Goal: Task Accomplishment & Management: Manage account settings

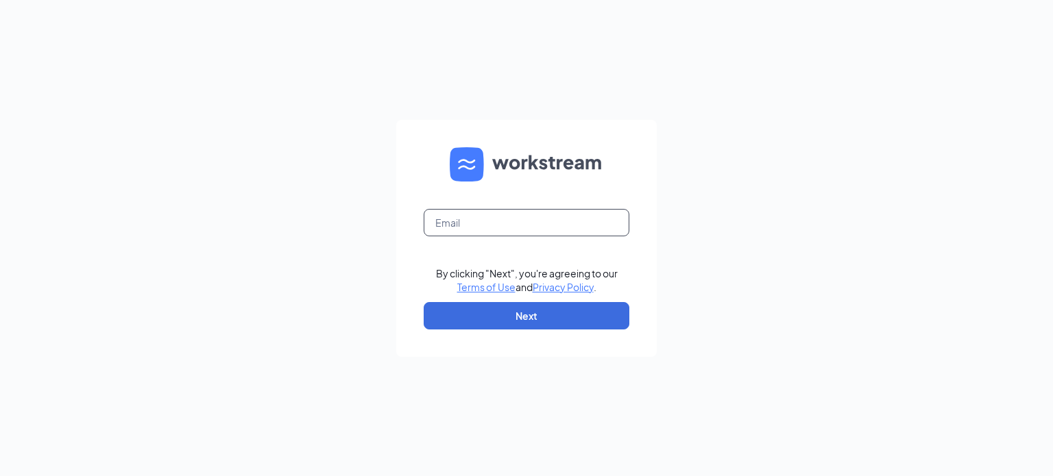
drag, startPoint x: 466, startPoint y: 215, endPoint x: 466, endPoint y: 206, distance: 8.9
click at [466, 215] on input "text" at bounding box center [527, 222] width 206 height 27
type input "rabbo@eliteparkingsolutions.com"
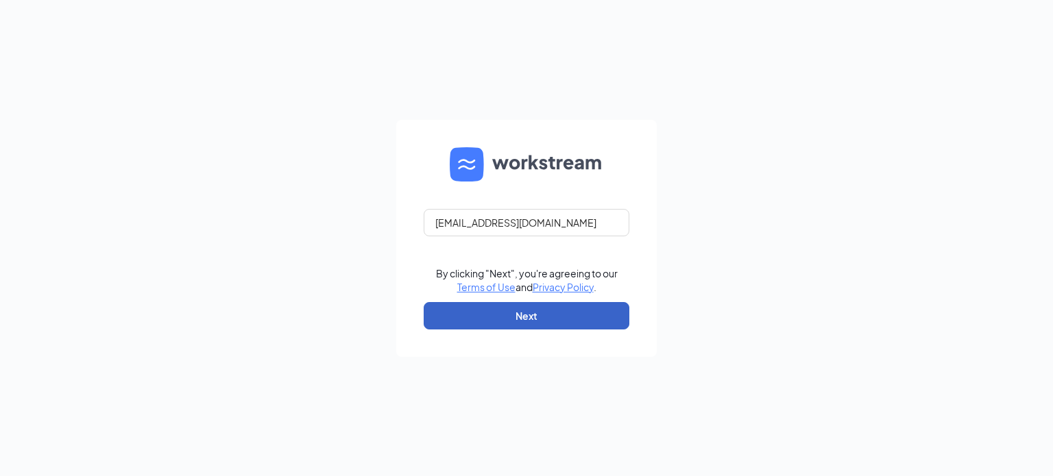
click at [516, 319] on button "Next" at bounding box center [527, 315] width 206 height 27
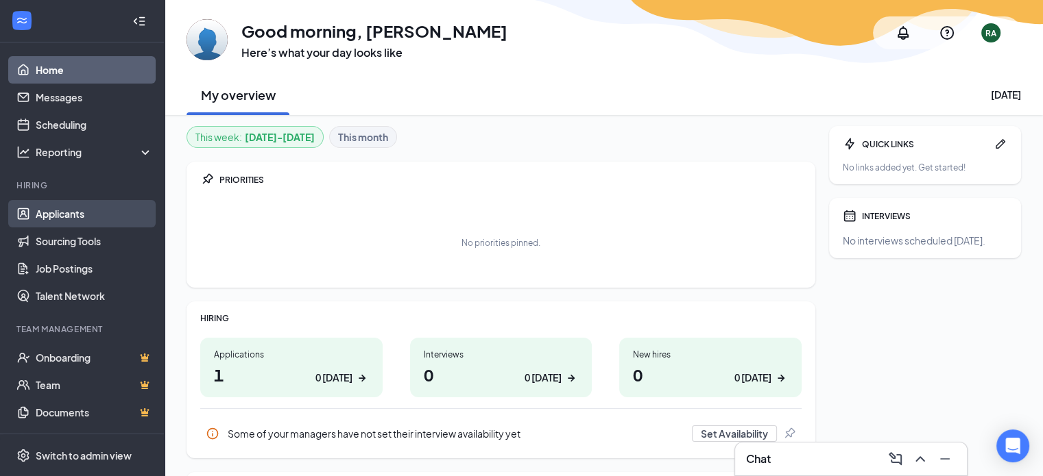
click at [48, 208] on link "Applicants" at bounding box center [94, 213] width 117 height 27
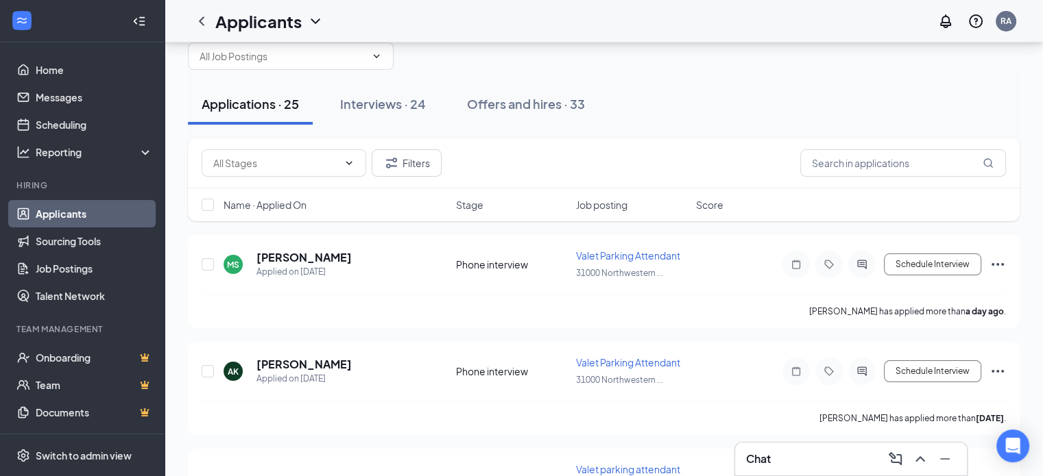
scroll to position [69, 0]
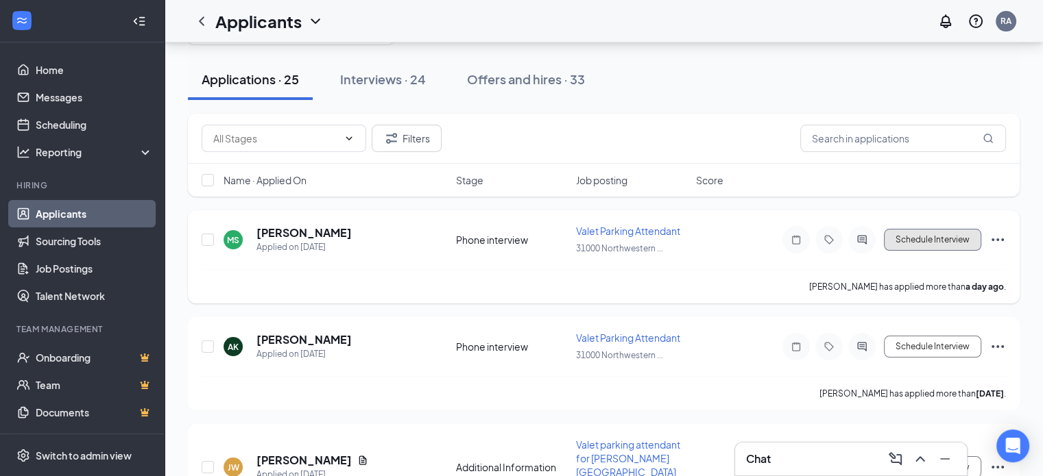
click at [941, 241] on button "Schedule Interview" at bounding box center [932, 240] width 97 height 22
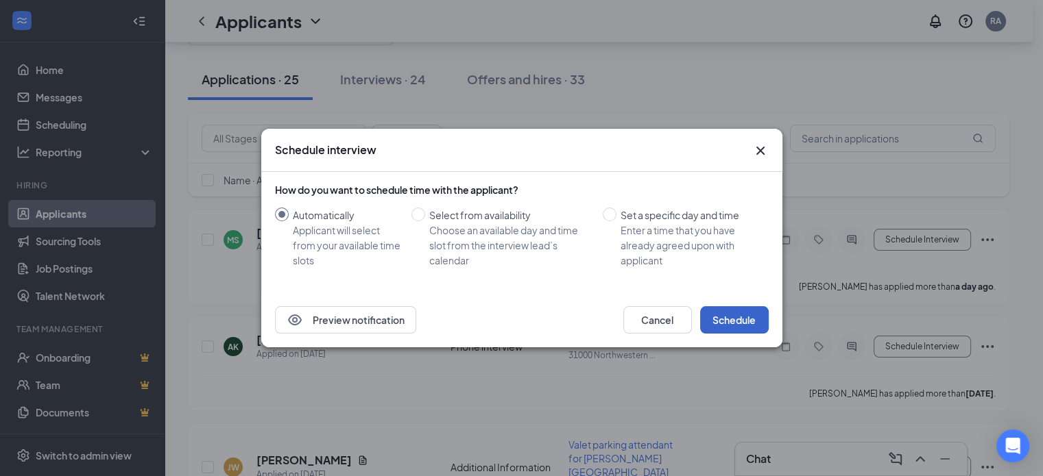
click at [749, 316] on button "Schedule" at bounding box center [734, 319] width 69 height 27
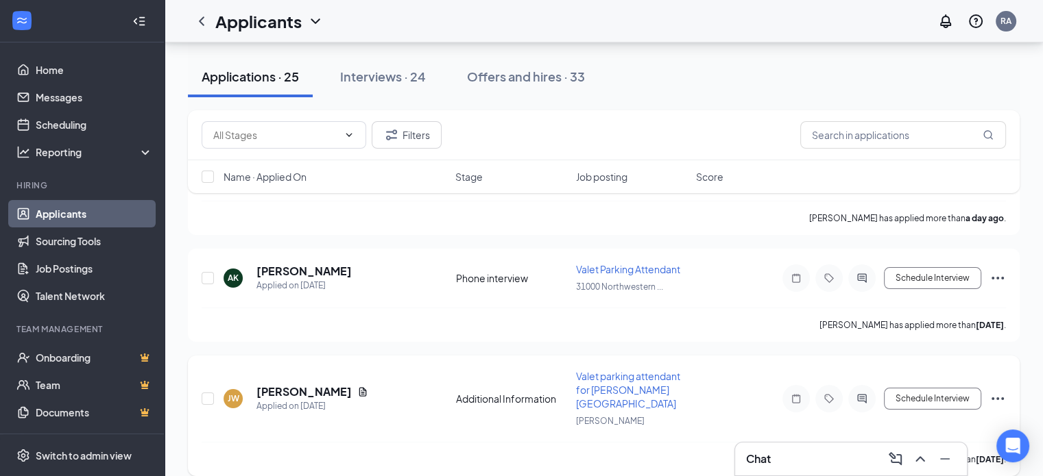
scroll to position [0, 0]
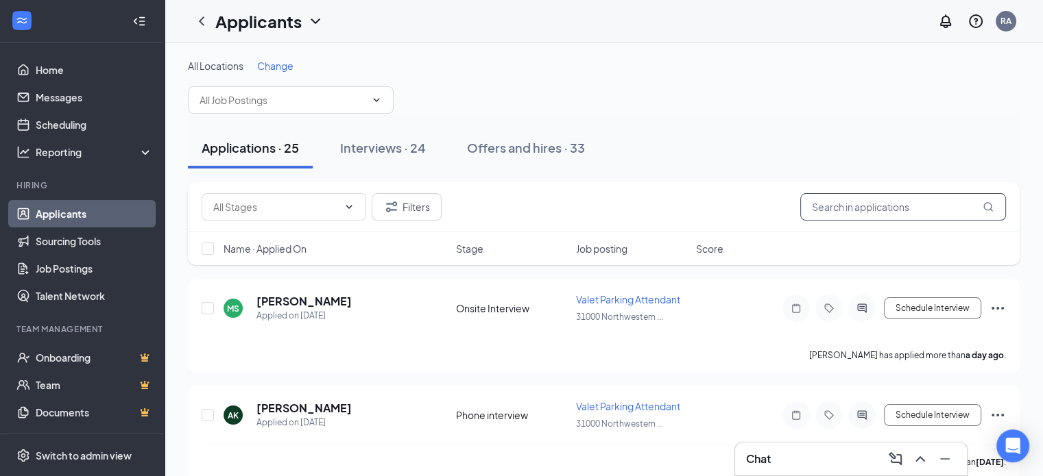
click at [842, 210] on input "text" at bounding box center [903, 206] width 206 height 27
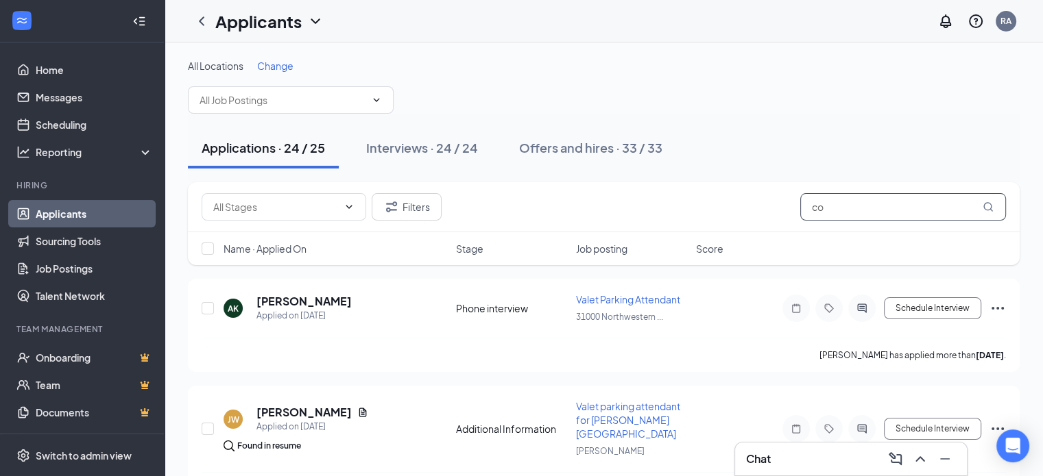
type input "c"
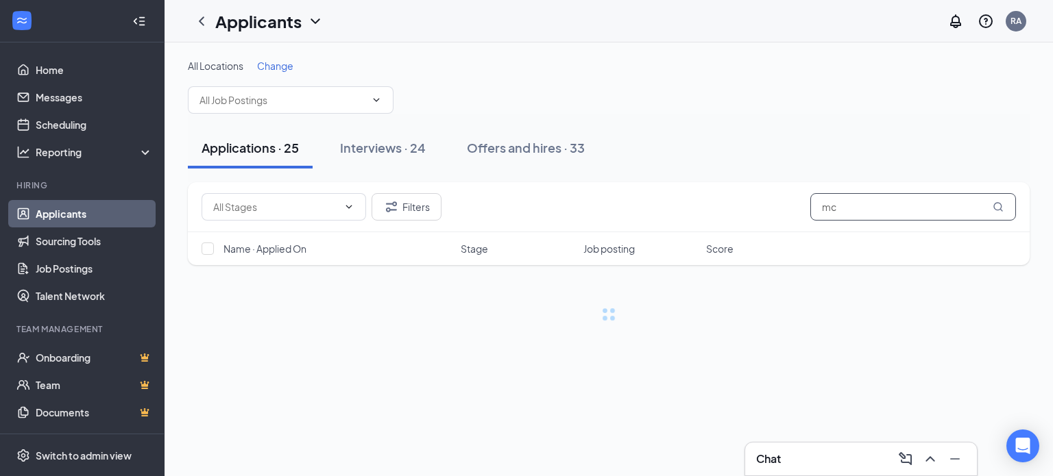
type input "m"
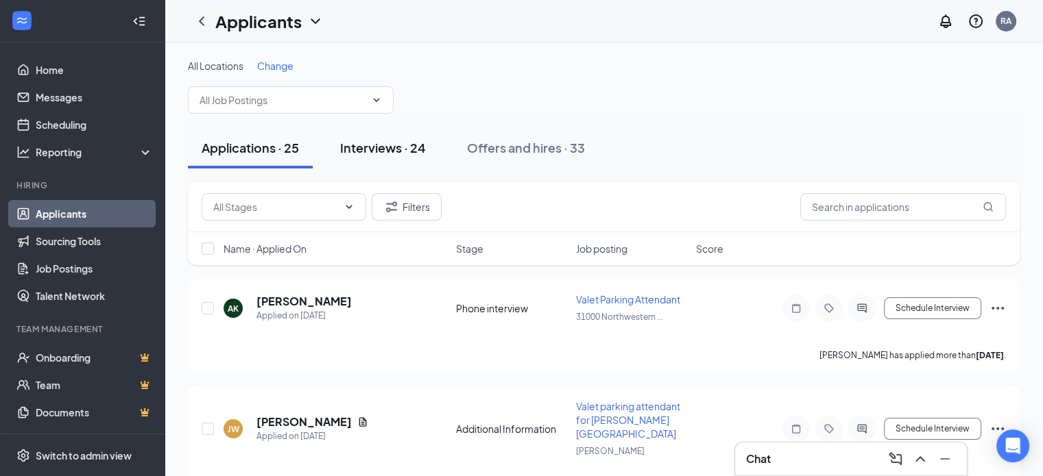
click at [395, 157] on button "Interviews · 24" at bounding box center [382, 148] width 113 height 41
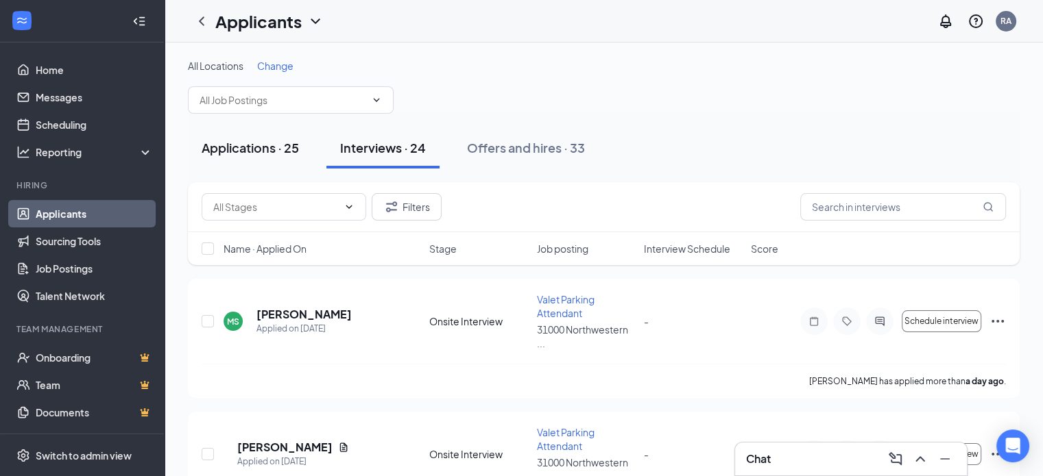
click at [276, 140] on div "Applications · 25" at bounding box center [250, 147] width 97 height 17
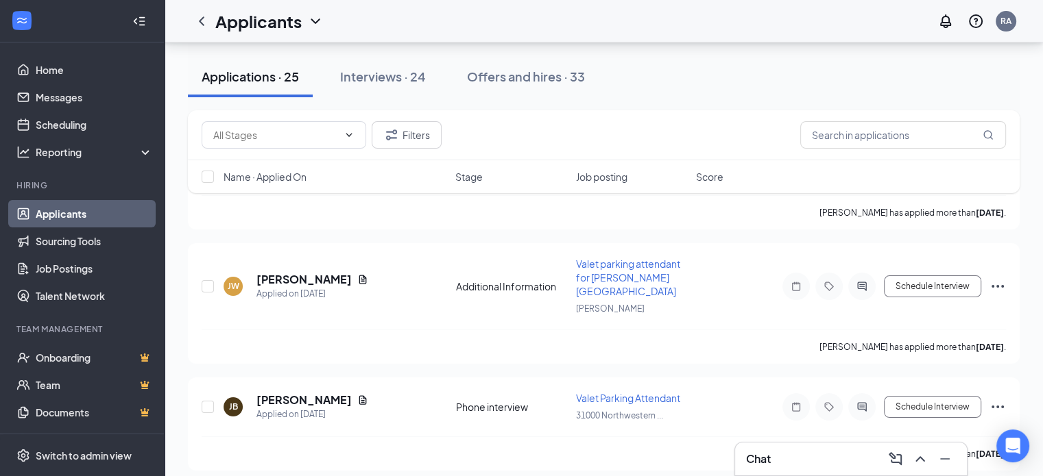
scroll to position [137, 0]
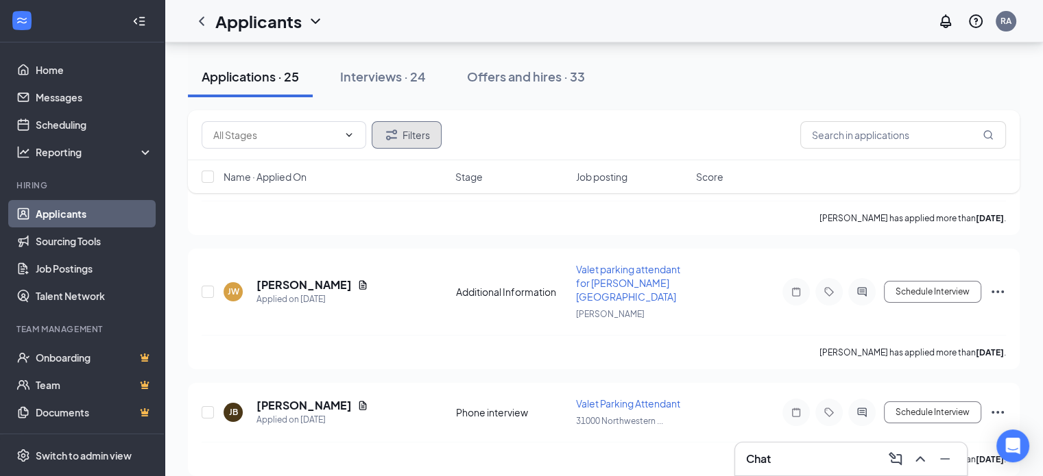
click at [406, 128] on button "Filters" at bounding box center [407, 134] width 70 height 27
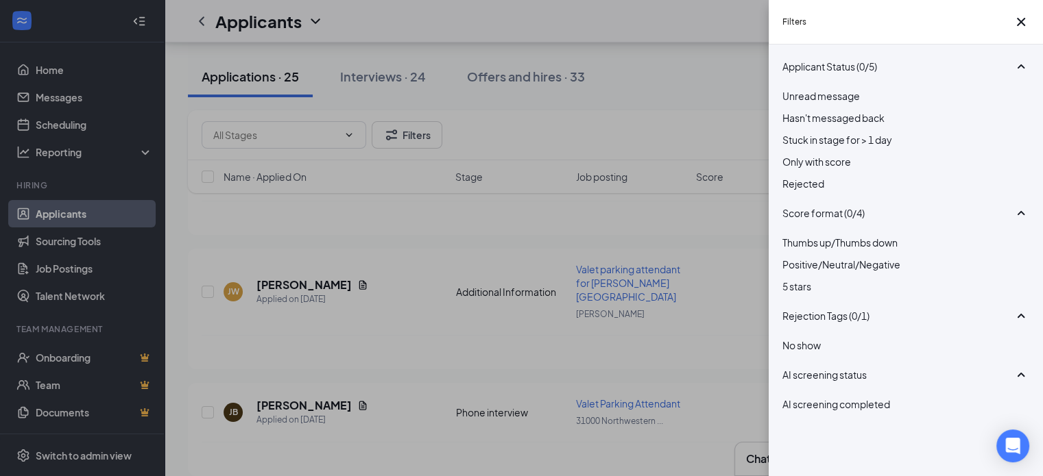
click at [808, 190] on span "Rejected" at bounding box center [803, 184] width 42 height 12
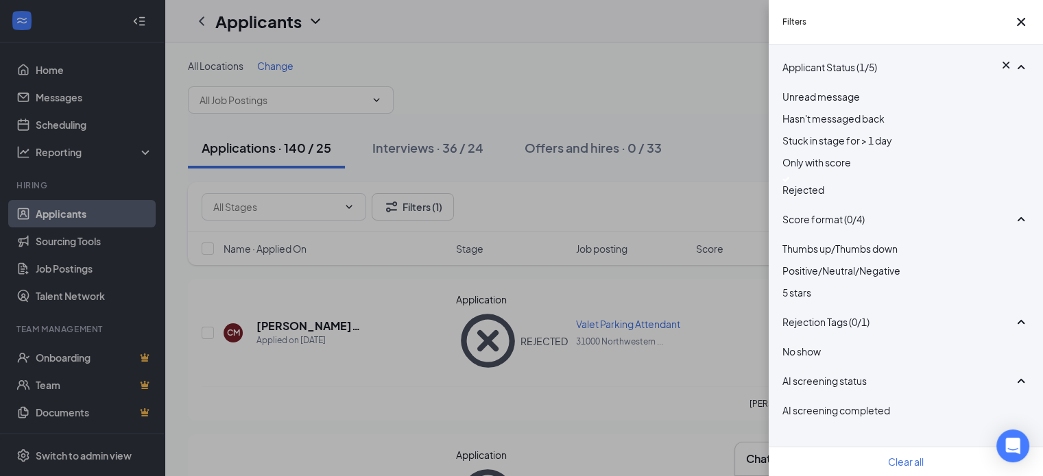
click at [649, 159] on div "Filters Applicant Status (1/5) Unread message Hasn't messaged back Stuck in sta…" at bounding box center [521, 238] width 1043 height 476
click at [1013, 23] on icon "Cross" at bounding box center [1021, 22] width 16 height 16
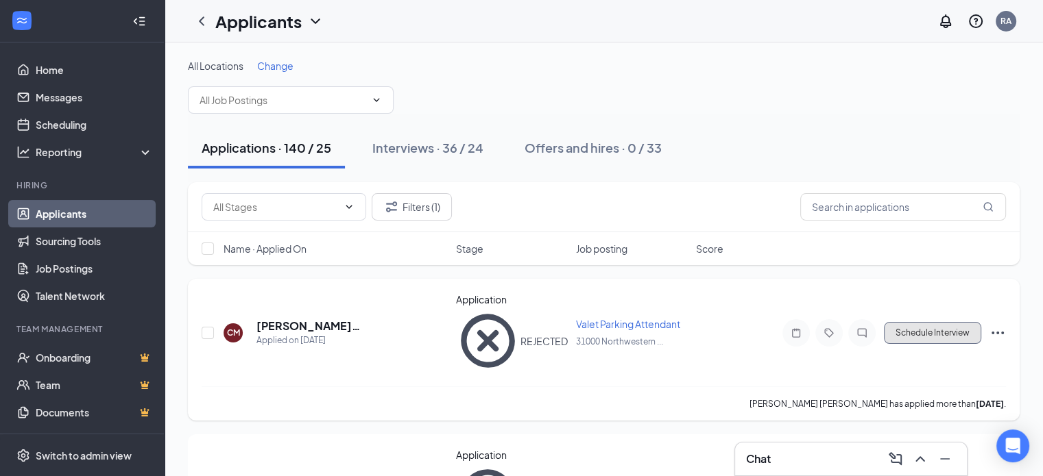
click at [906, 322] on button "Schedule Interview" at bounding box center [932, 333] width 97 height 22
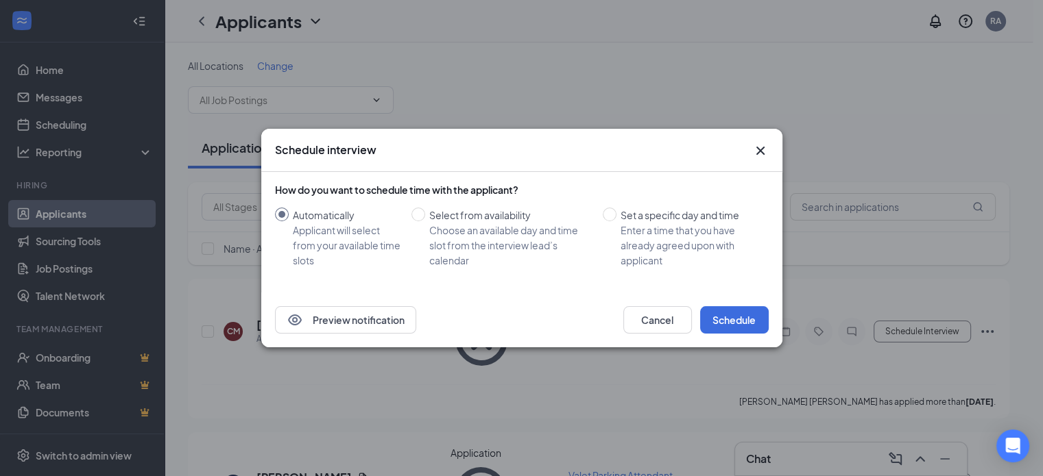
click at [766, 145] on icon "Cross" at bounding box center [760, 151] width 16 height 16
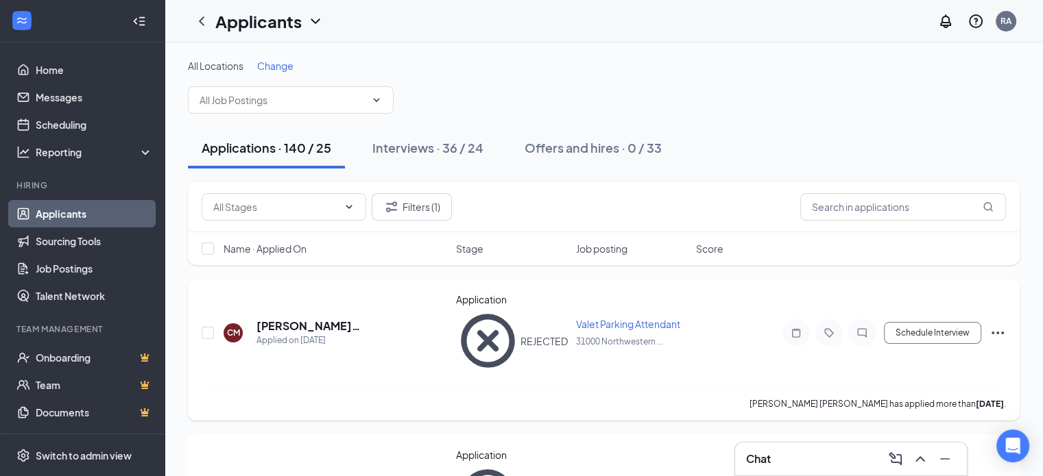
click at [335, 319] on h5 "[PERSON_NAME] [PERSON_NAME]" at bounding box center [337, 326] width 162 height 15
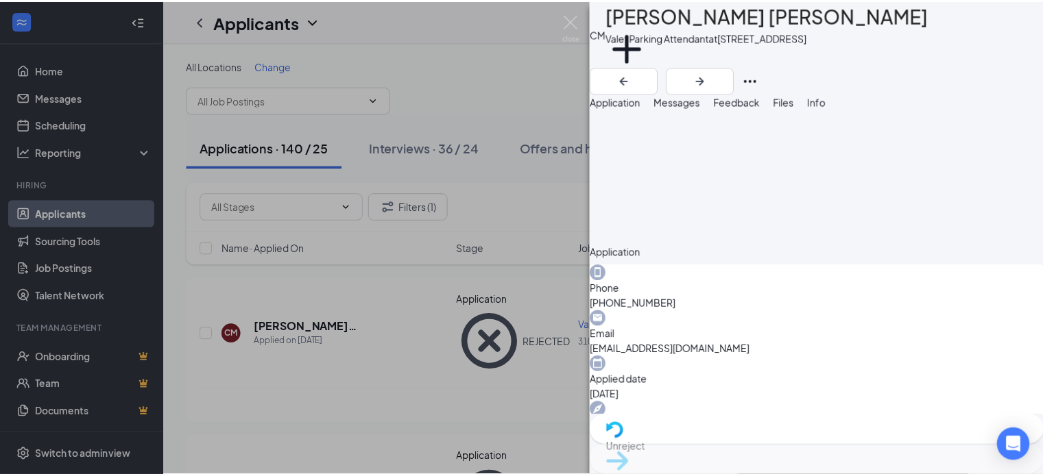
scroll to position [532, 0]
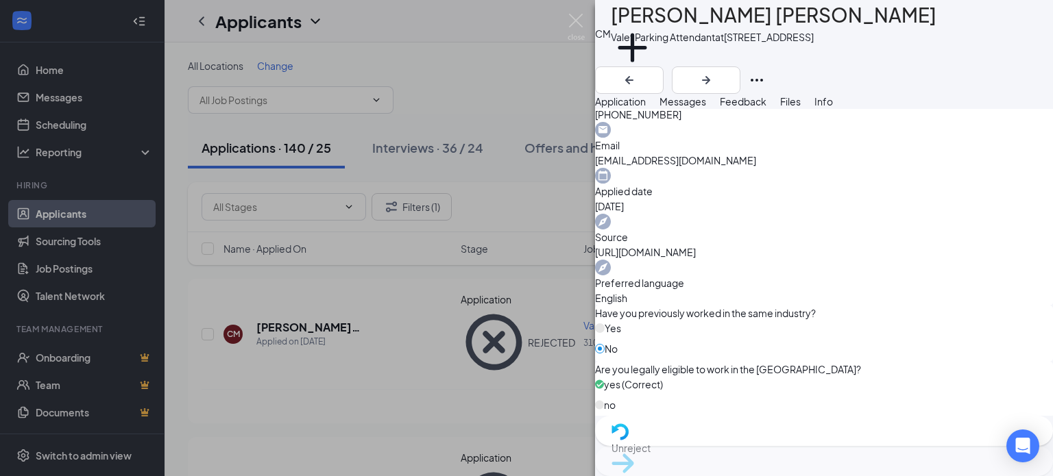
click at [492, 237] on div "[PERSON_NAME] Valet Parking Attendant at [STREET_ADDRESS] Add a tag Application…" at bounding box center [526, 238] width 1053 height 476
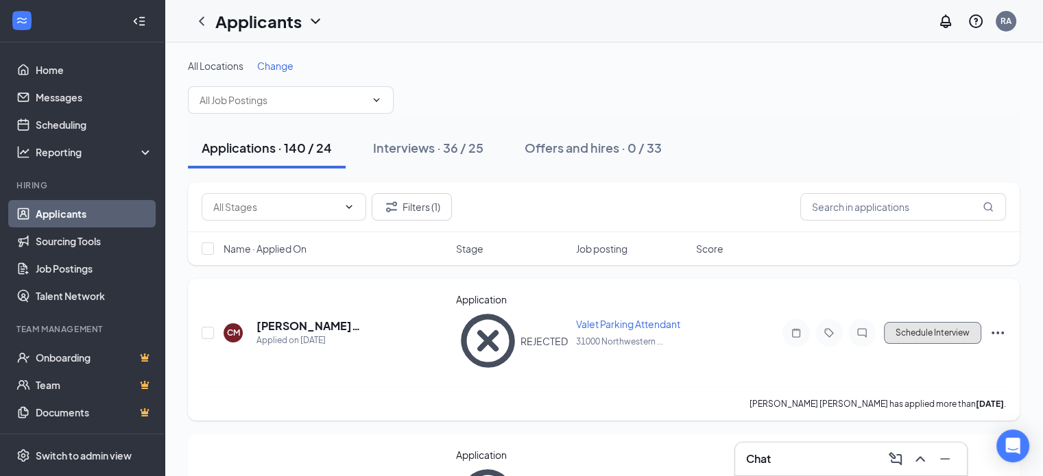
click at [917, 322] on button "Schedule Interview" at bounding box center [932, 333] width 97 height 22
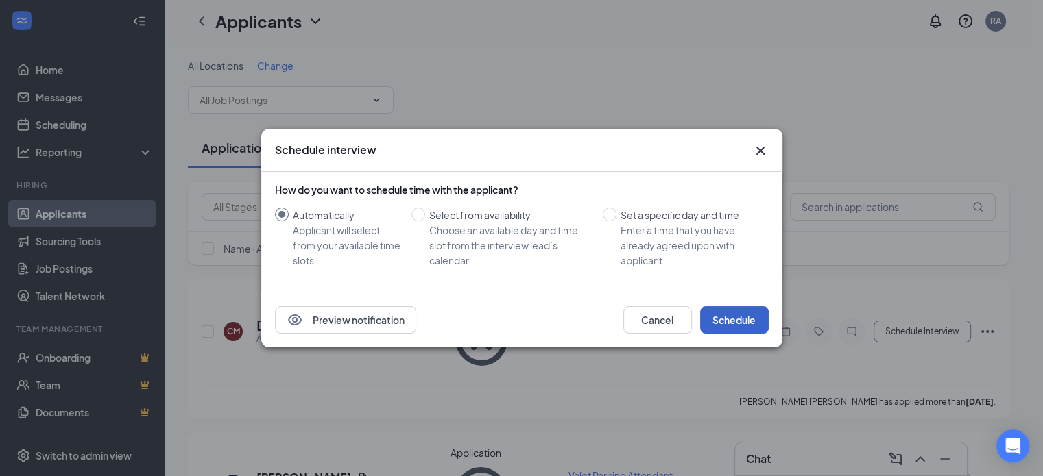
click at [727, 312] on button "Schedule" at bounding box center [734, 319] width 69 height 27
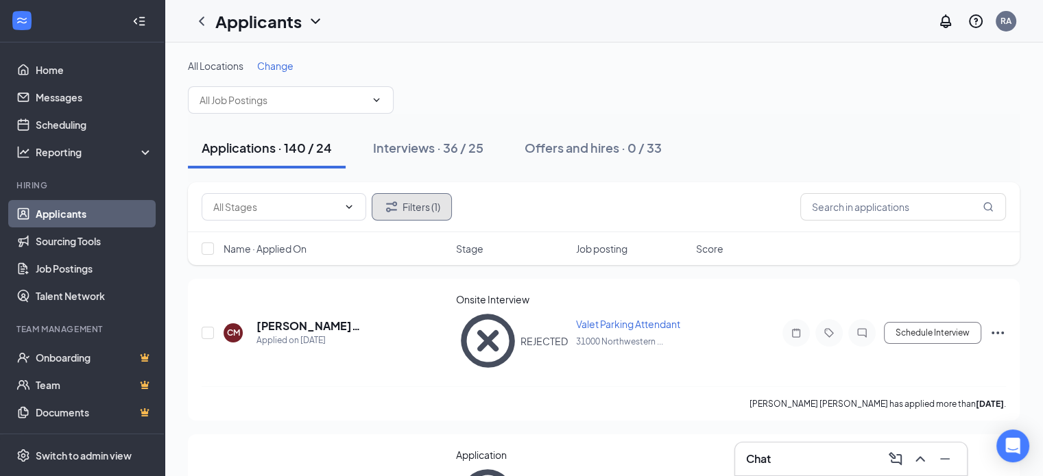
click at [426, 205] on button "Filters (1)" at bounding box center [412, 206] width 80 height 27
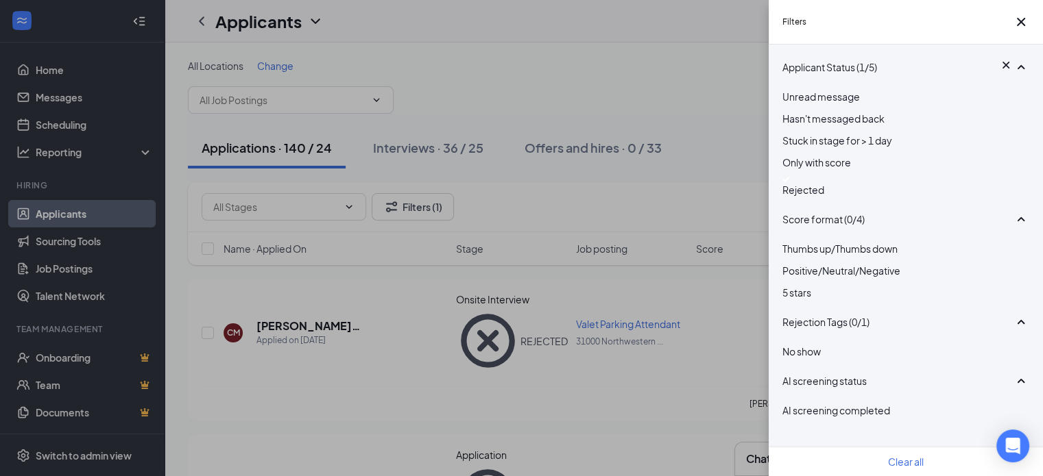
click at [788, 182] on img at bounding box center [785, 179] width 7 height 5
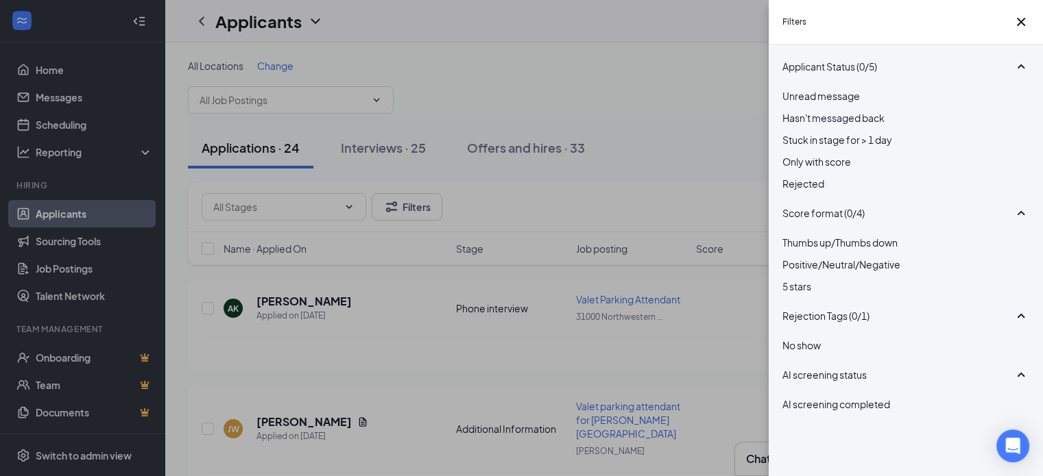
click at [624, 184] on div "Filters Applicant Status (0/5) Unread message Hasn't messaged back Stuck in sta…" at bounding box center [521, 238] width 1043 height 476
click at [1013, 27] on icon "Cross" at bounding box center [1021, 22] width 16 height 16
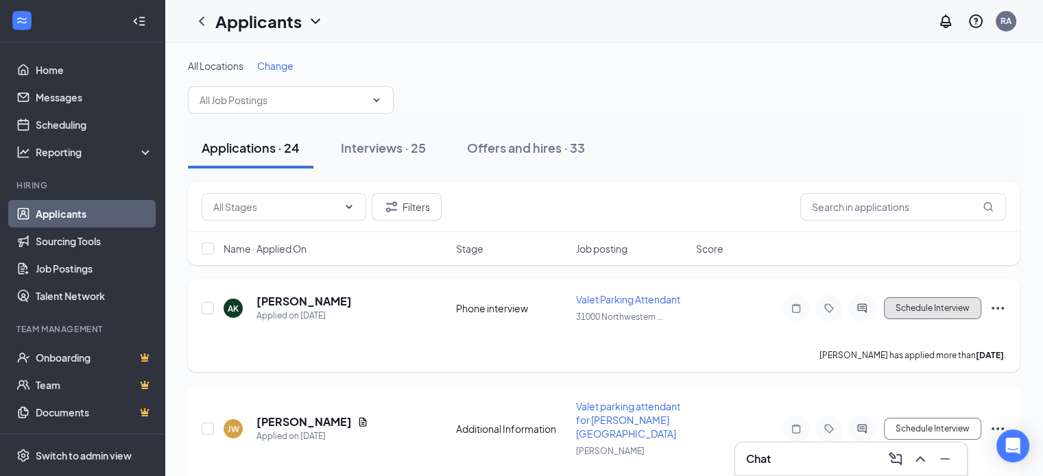
click at [900, 300] on button "Schedule Interview" at bounding box center [932, 309] width 97 height 22
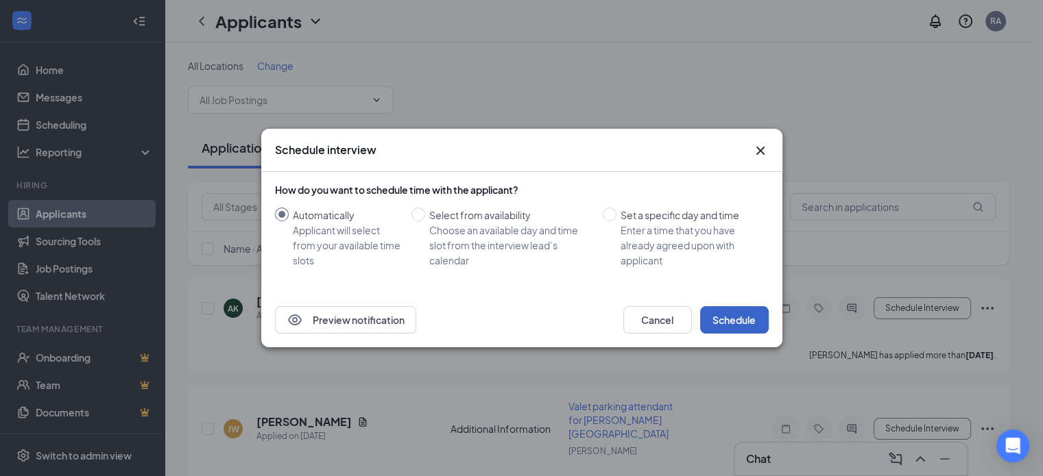
click at [740, 317] on button "Schedule" at bounding box center [734, 319] width 69 height 27
